Goal: Task Accomplishment & Management: Manage account settings

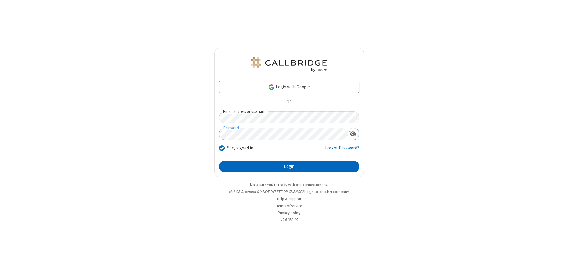
click at [289, 166] on button "Login" at bounding box center [289, 167] width 140 height 12
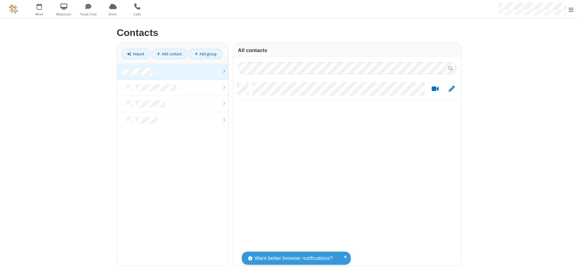
scroll to position [182, 223]
click at [173, 71] on link at bounding box center [172, 72] width 111 height 16
click at [169, 54] on link "Add contact" at bounding box center [169, 54] width 37 height 10
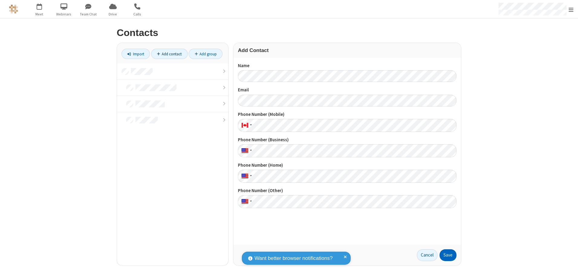
click at [448, 255] on button "Save" at bounding box center [448, 255] width 17 height 12
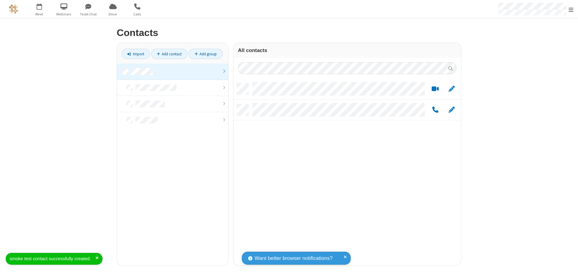
scroll to position [182, 223]
